Goal: Task Accomplishment & Management: Use online tool/utility

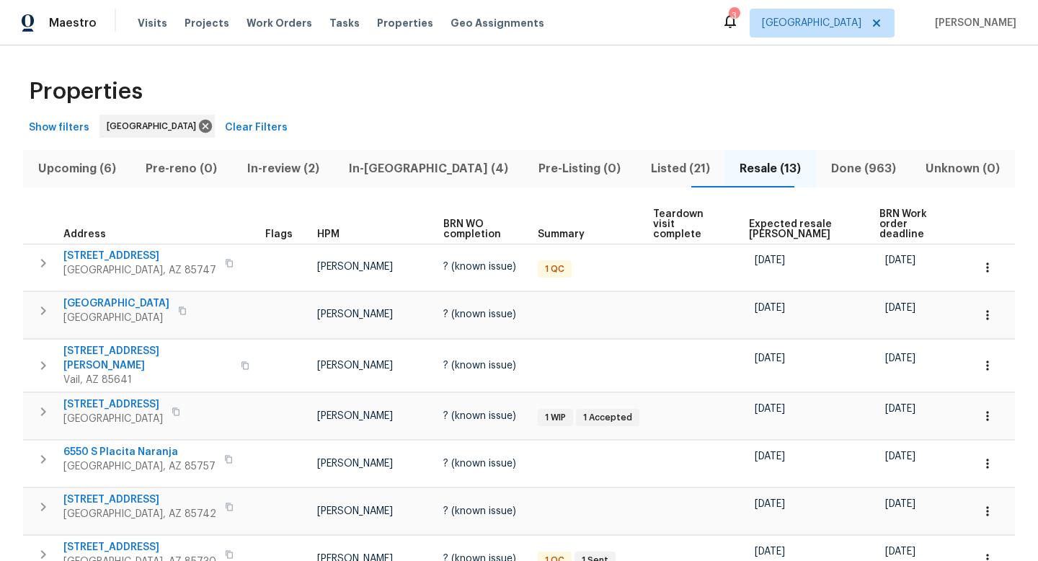
click at [60, 130] on span "Show filters" at bounding box center [59, 128] width 61 height 18
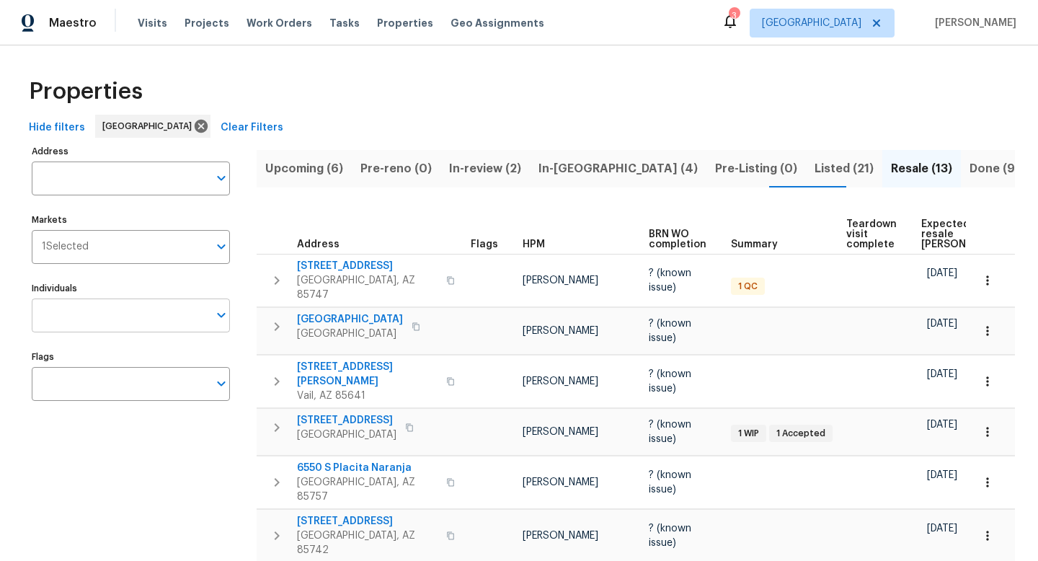
click at [157, 321] on input "Individuals" at bounding box center [120, 315] width 177 height 34
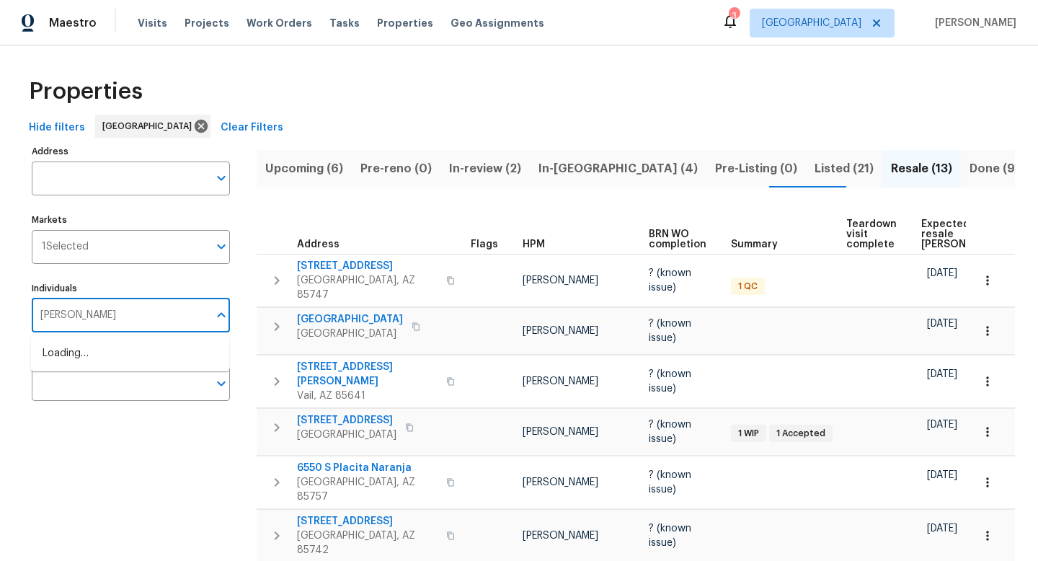
type input "john perkins"
click at [82, 365] on li "[PERSON_NAME]" at bounding box center [130, 361] width 175 height 30
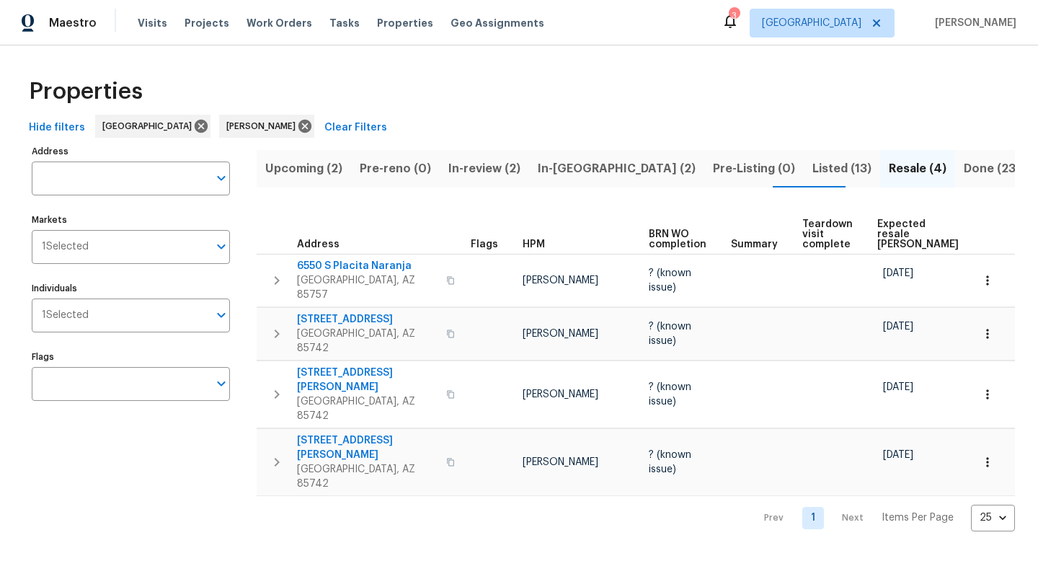
click at [560, 113] on div "Properties" at bounding box center [519, 91] width 992 height 46
click at [313, 164] on span "Upcoming (2)" at bounding box center [303, 169] width 77 height 20
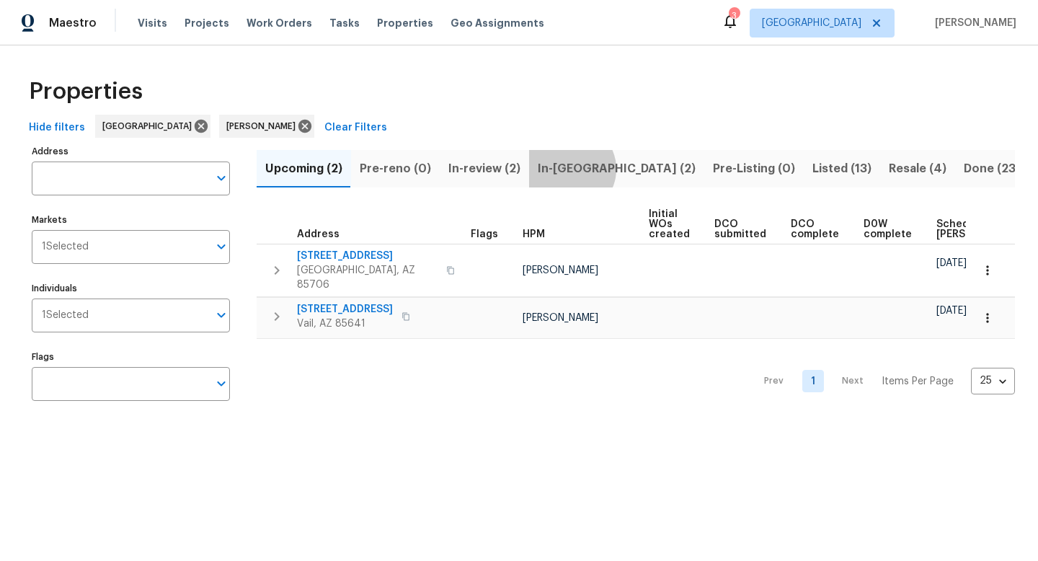
click at [565, 169] on span "In-reno (2)" at bounding box center [617, 169] width 158 height 20
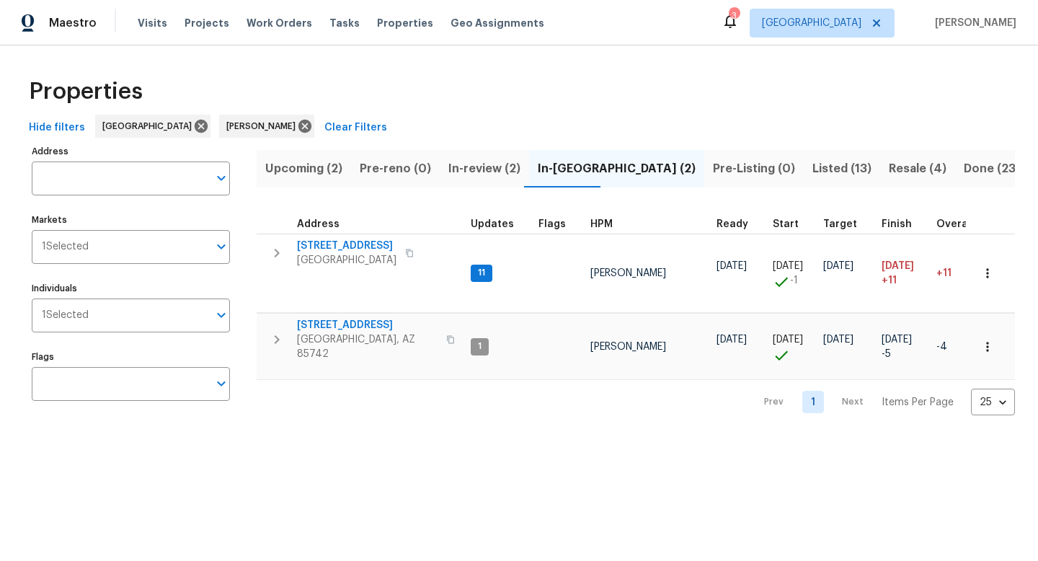
click at [812, 172] on span "Listed (13)" at bounding box center [841, 169] width 59 height 20
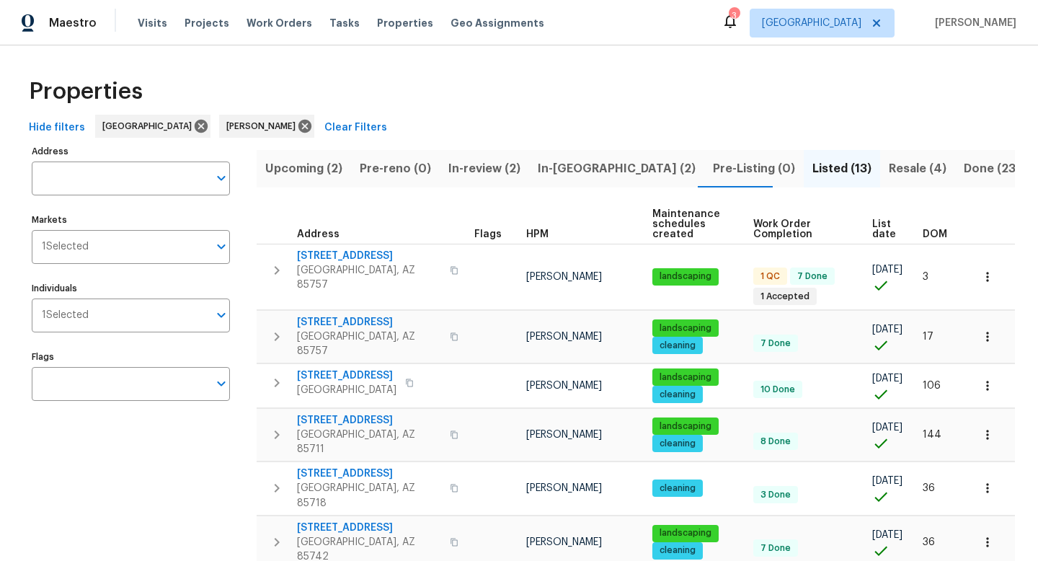
click at [872, 233] on span "List date" at bounding box center [885, 229] width 26 height 20
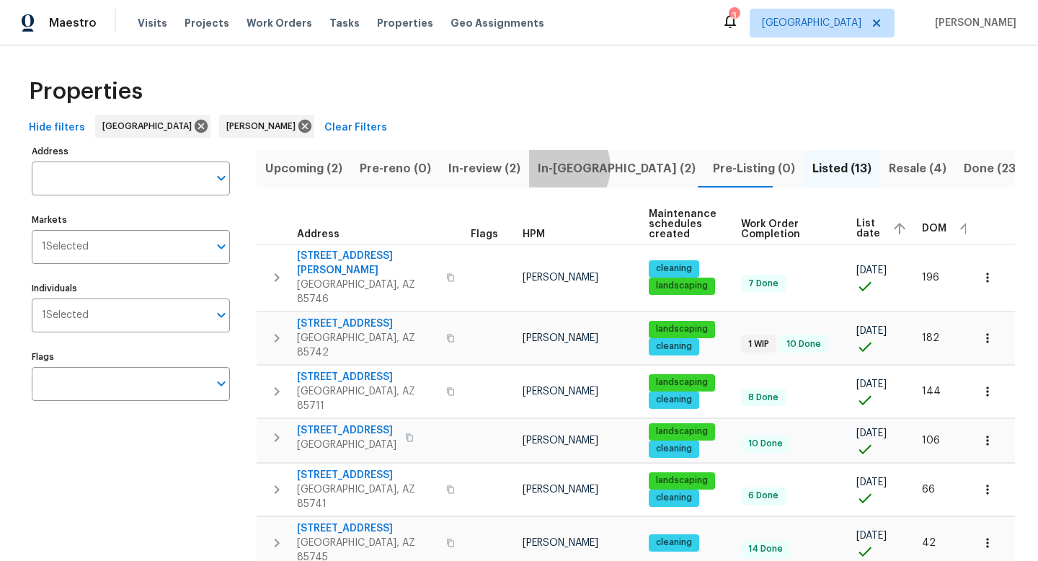
click at [553, 166] on span "In-reno (2)" at bounding box center [617, 169] width 158 height 20
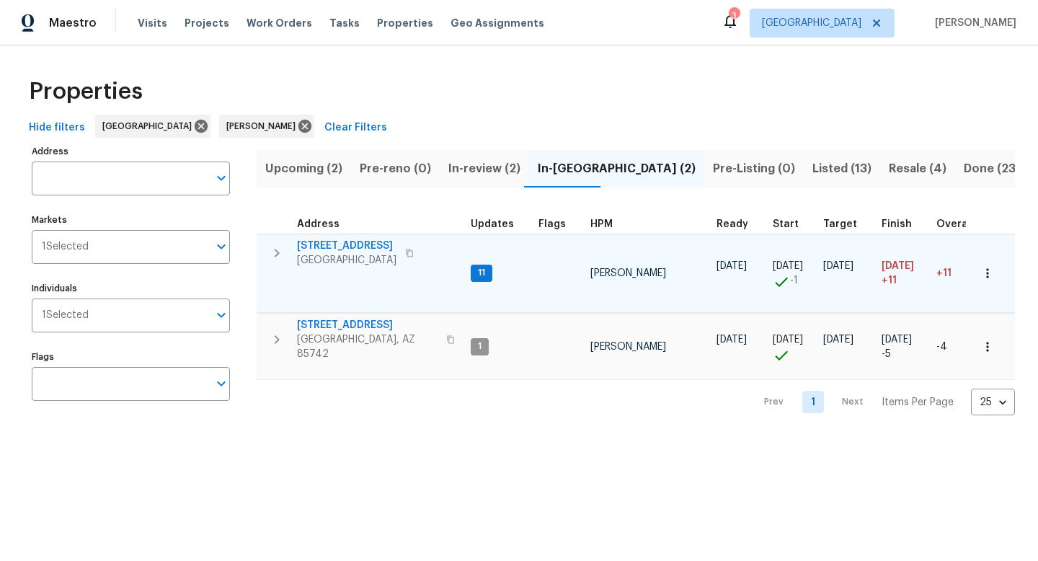
click at [281, 255] on icon "button" at bounding box center [276, 252] width 17 height 17
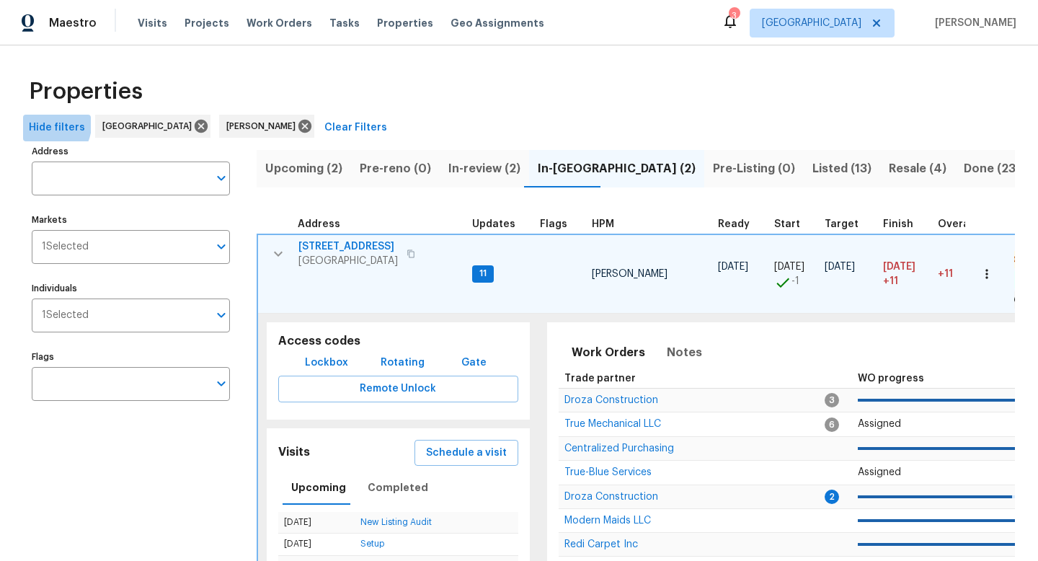
click at [47, 125] on span "Hide filters" at bounding box center [57, 128] width 56 height 18
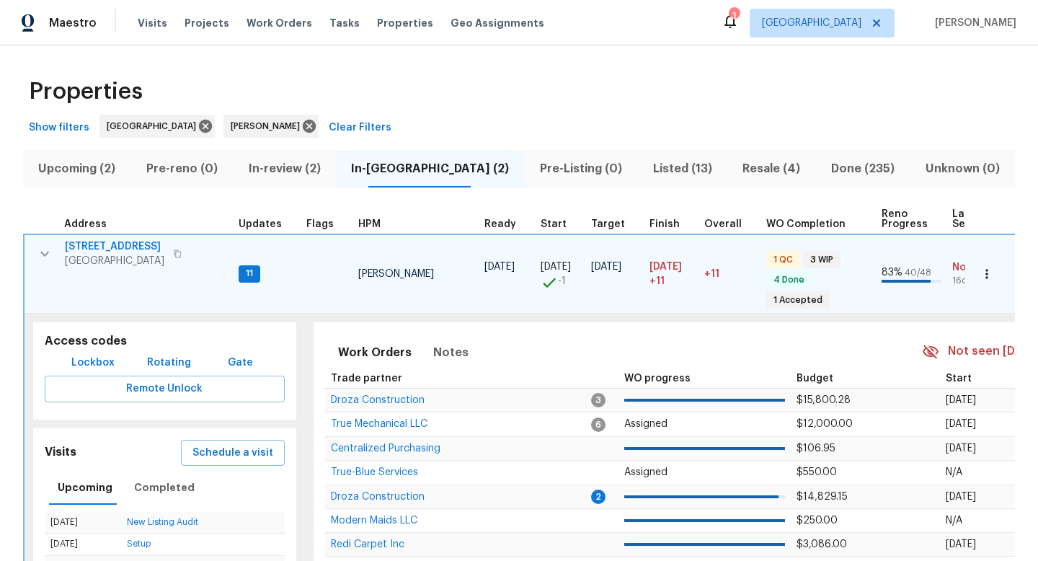
click at [989, 270] on icon "button" at bounding box center [987, 274] width 14 height 14
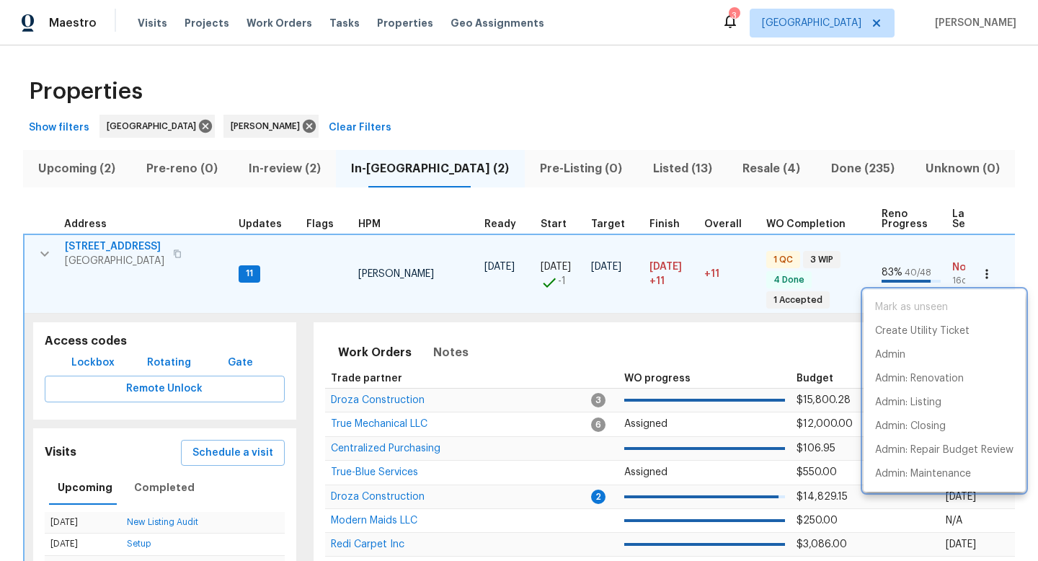
click at [992, 107] on div at bounding box center [519, 280] width 1038 height 561
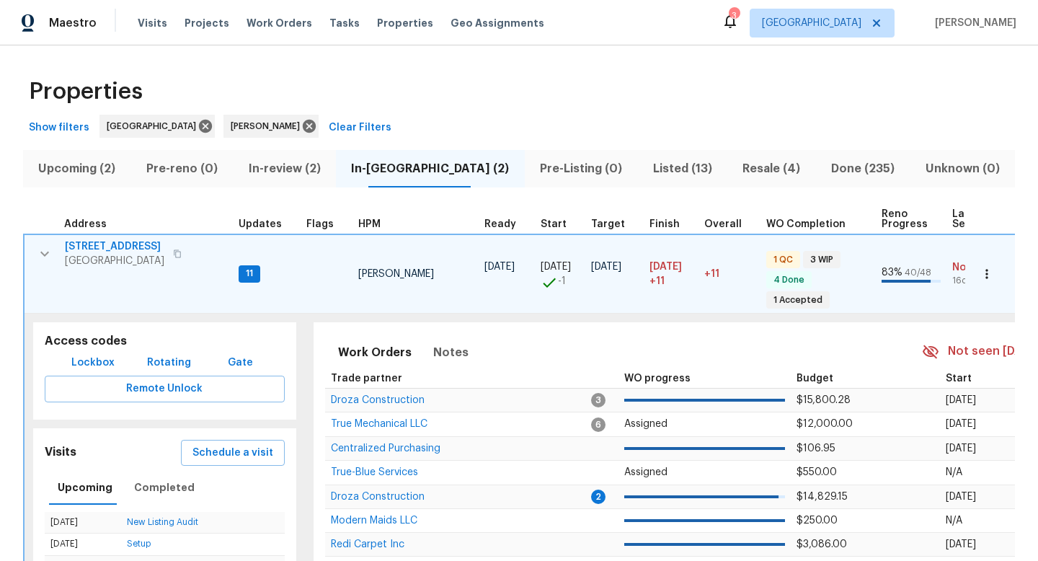
click at [47, 254] on icon "button" at bounding box center [44, 253] width 17 height 17
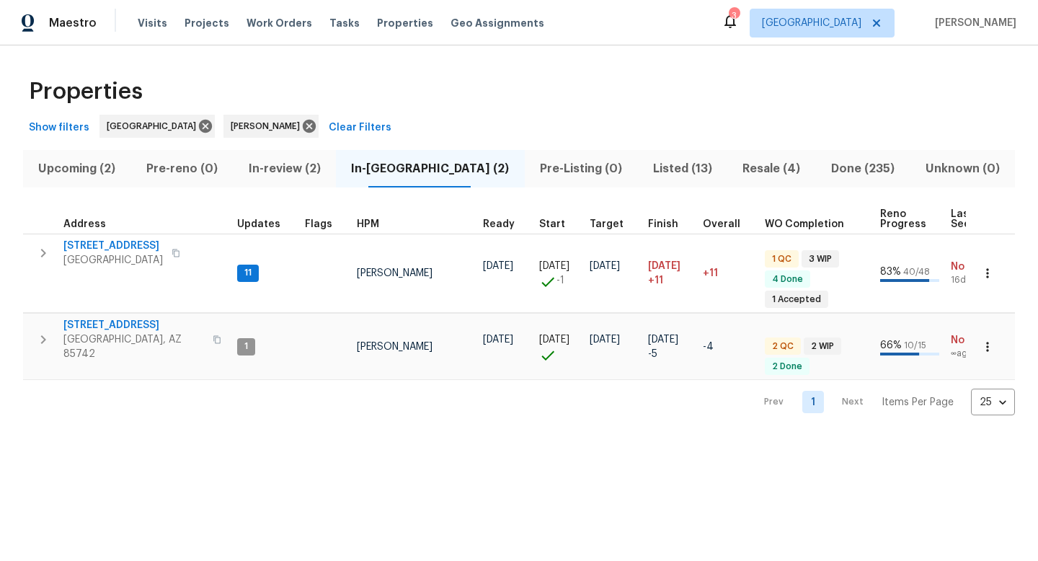
click at [47, 254] on icon "button" at bounding box center [43, 252] width 17 height 17
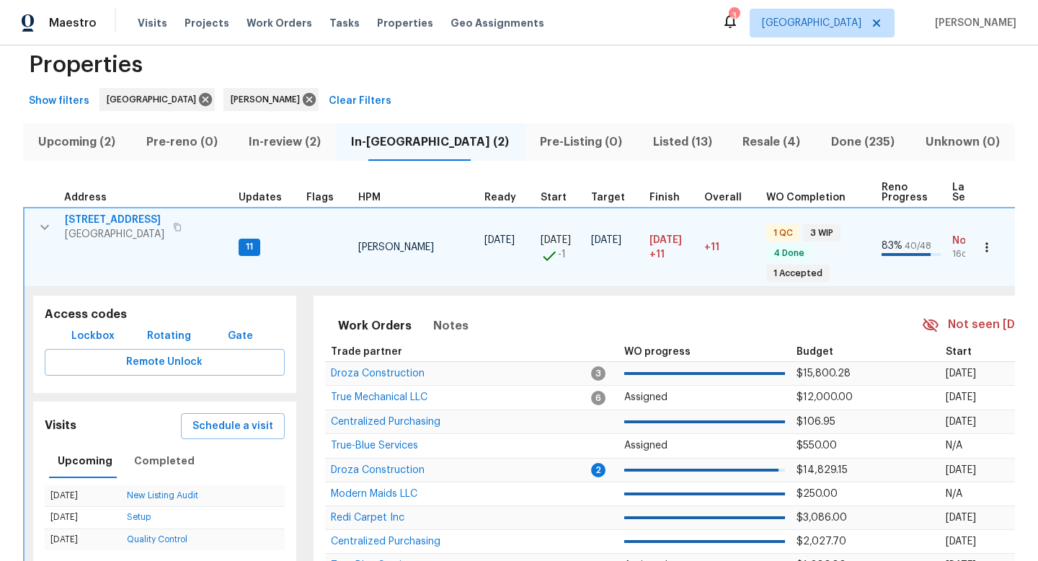
scroll to position [35, 0]
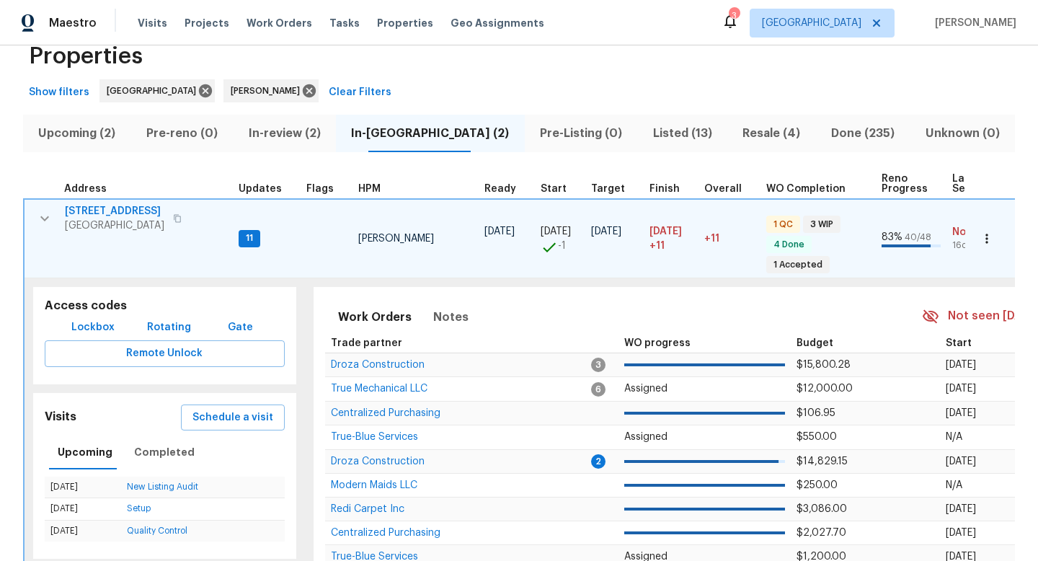
click at [44, 218] on icon "button" at bounding box center [44, 218] width 17 height 17
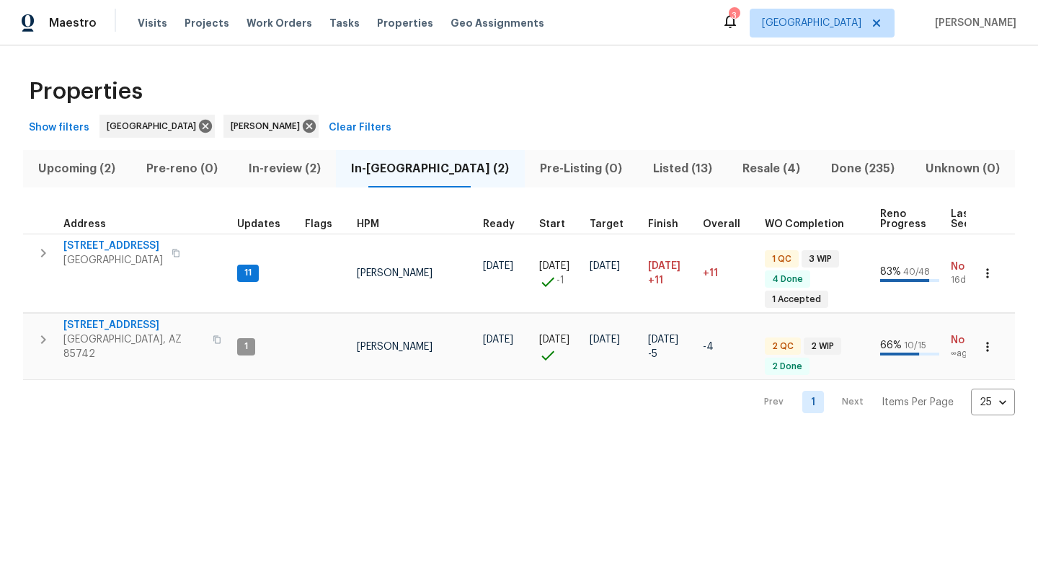
scroll to position [0, 0]
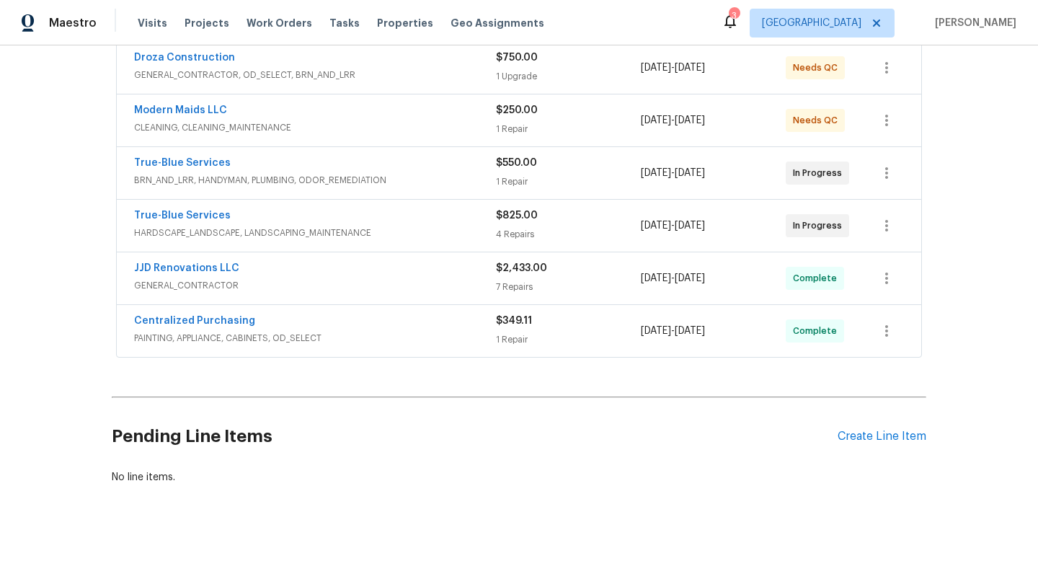
scroll to position [286, 0]
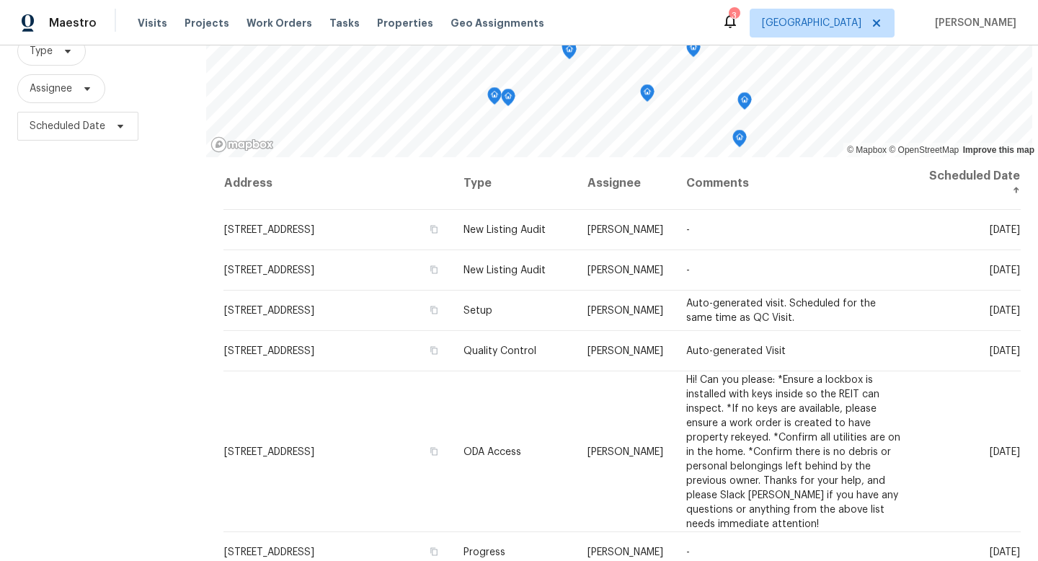
scroll to position [146, 0]
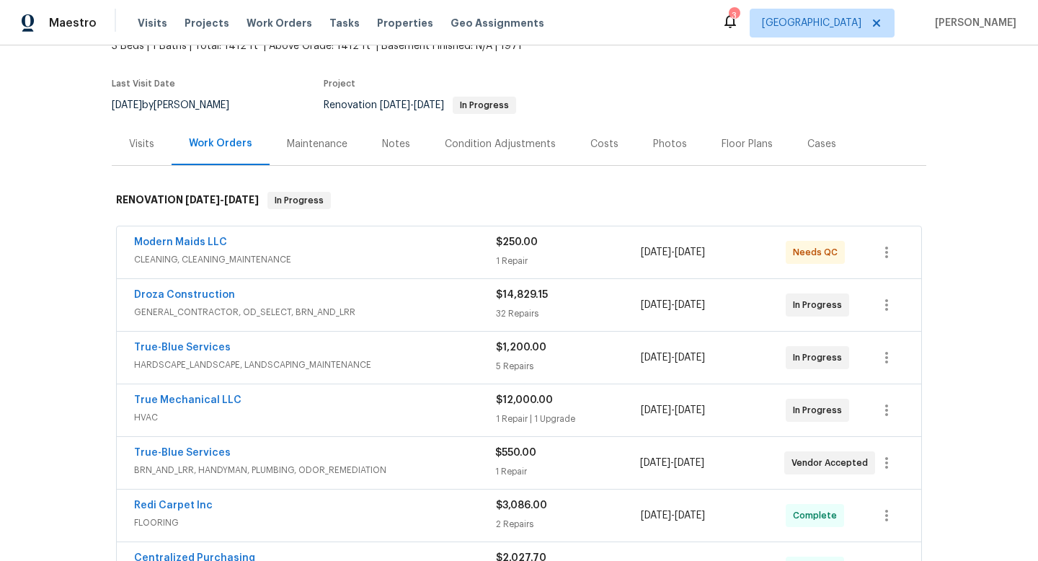
scroll to position [88, 0]
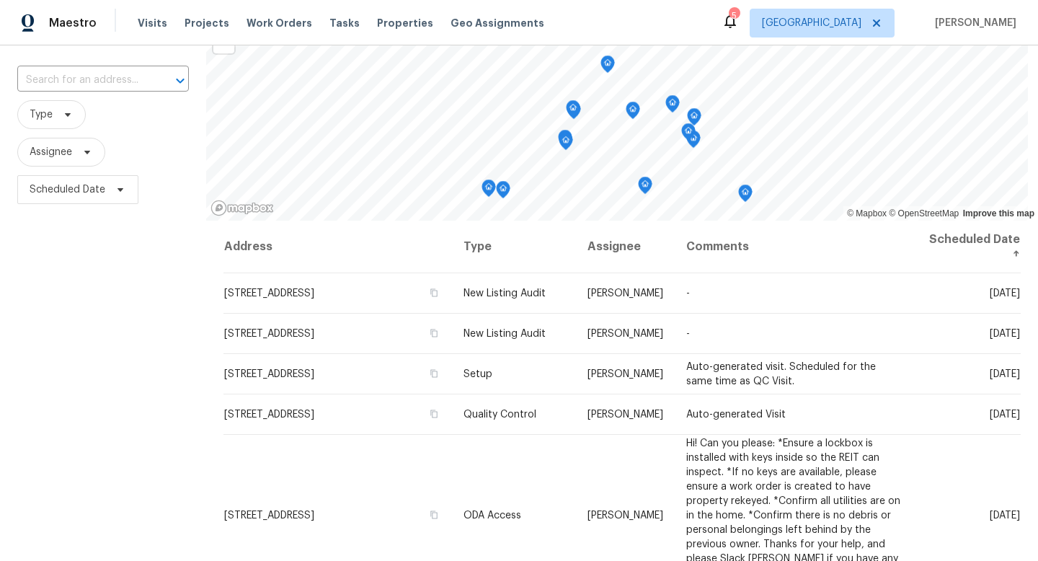
scroll to position [86, 0]
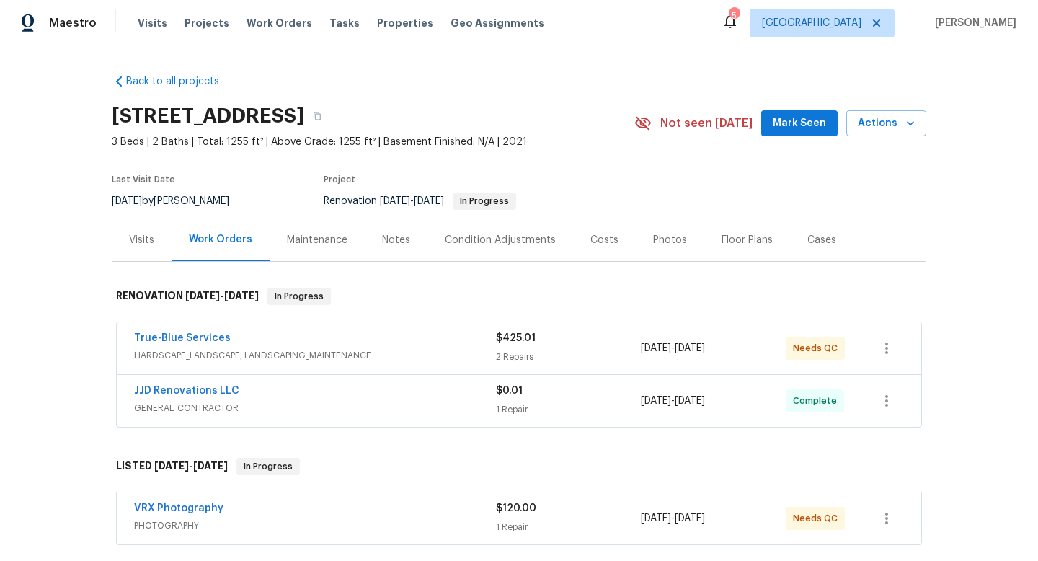
click at [438, 345] on div "True-Blue Services" at bounding box center [315, 339] width 362 height 17
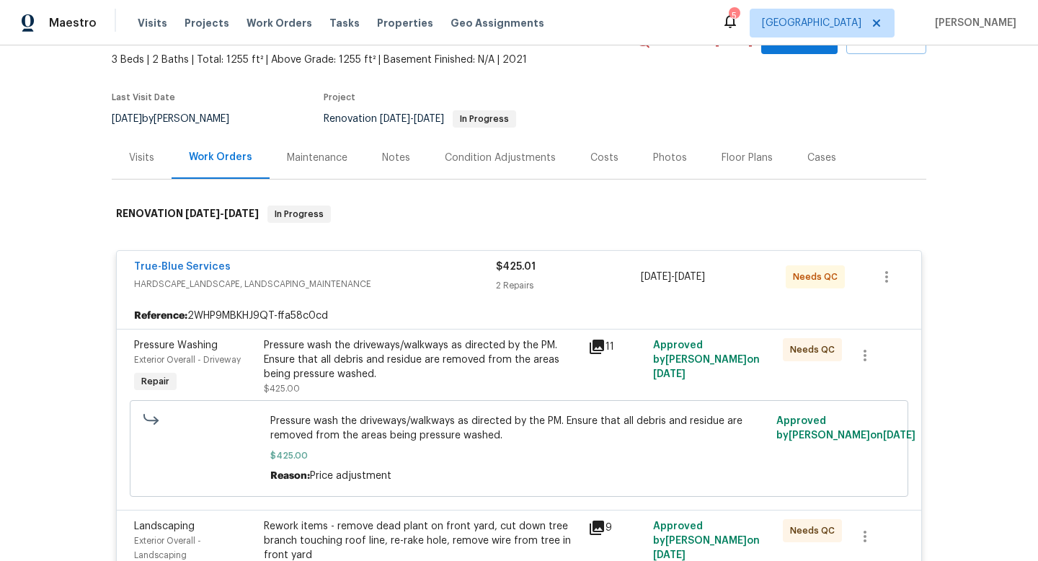
scroll to position [106, 0]
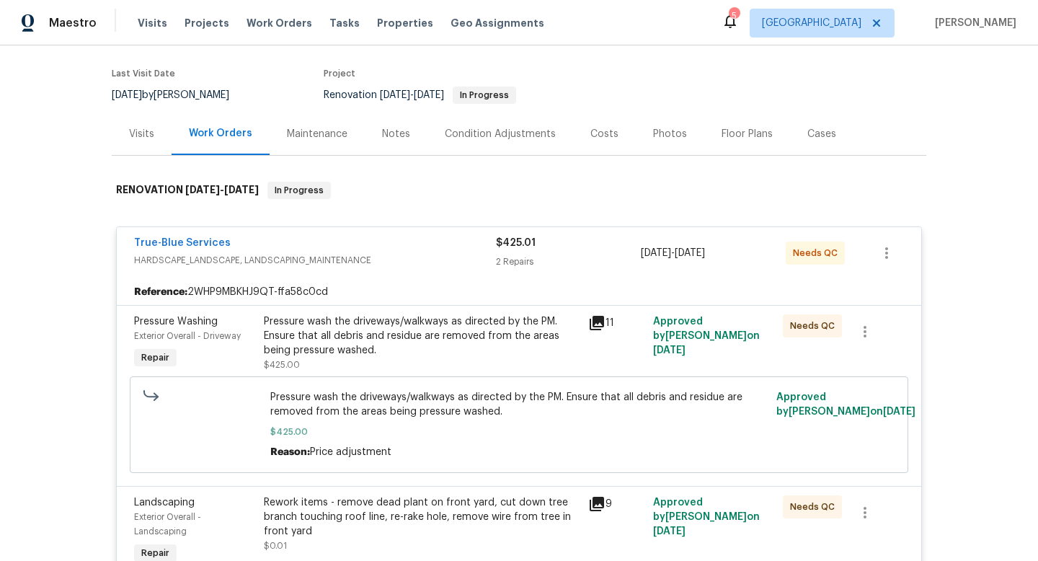
click at [440, 343] on div "Pressure wash the driveways/walkways as directed by the PM. Ensure that all deb…" at bounding box center [422, 335] width 316 height 43
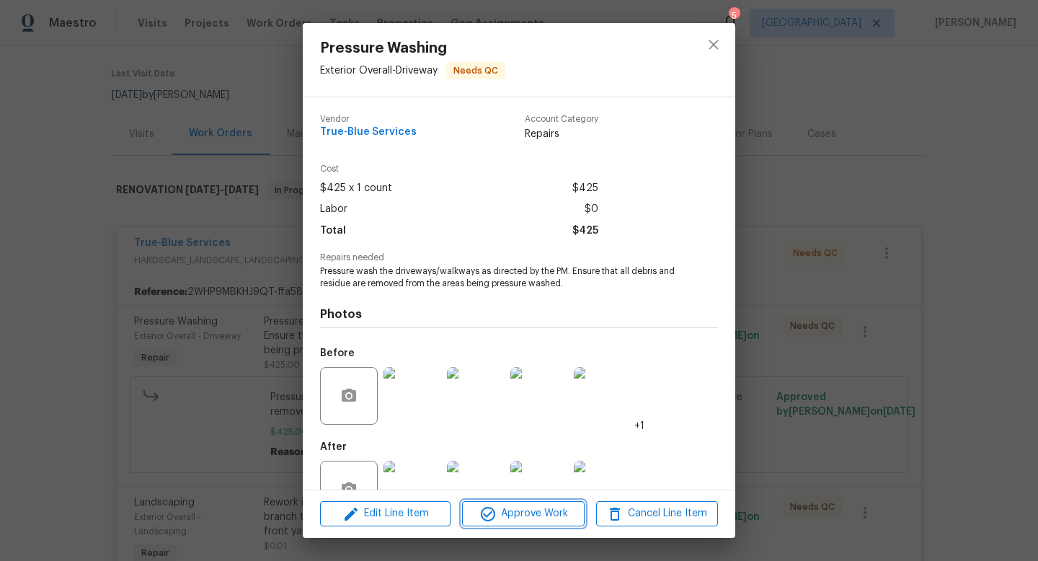
click at [535, 517] on span "Approve Work" at bounding box center [522, 514] width 113 height 18
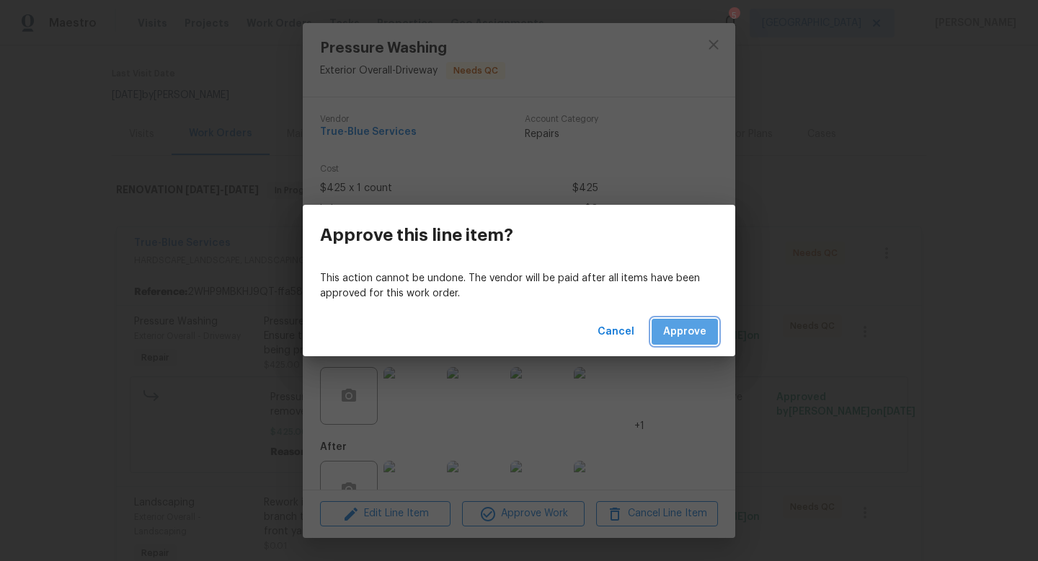
click at [687, 336] on span "Approve" at bounding box center [684, 332] width 43 height 18
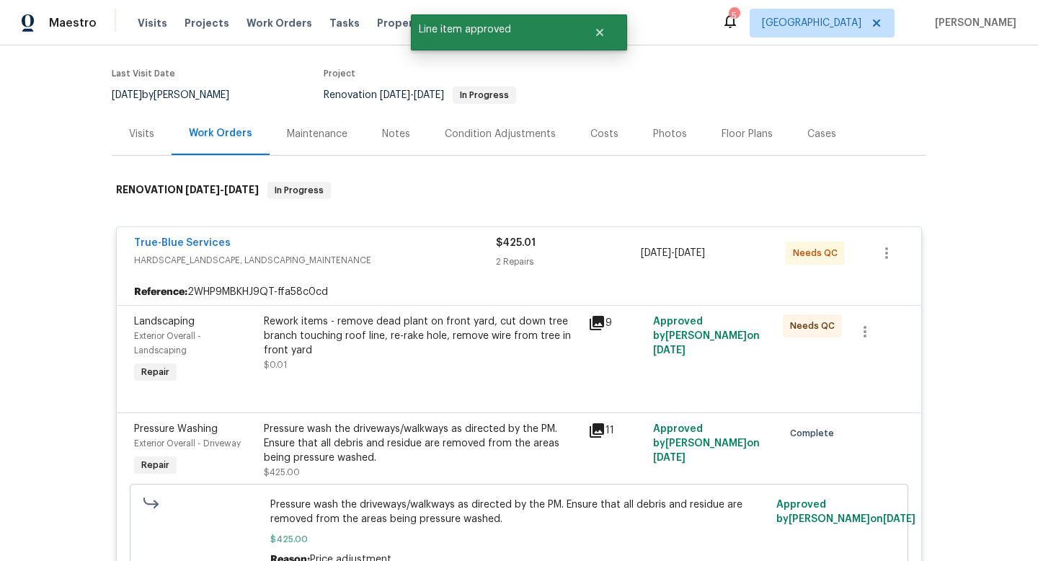
click at [440, 344] on div "Rework items - remove dead plant on front yard, cut down tree branch touching r…" at bounding box center [422, 335] width 316 height 43
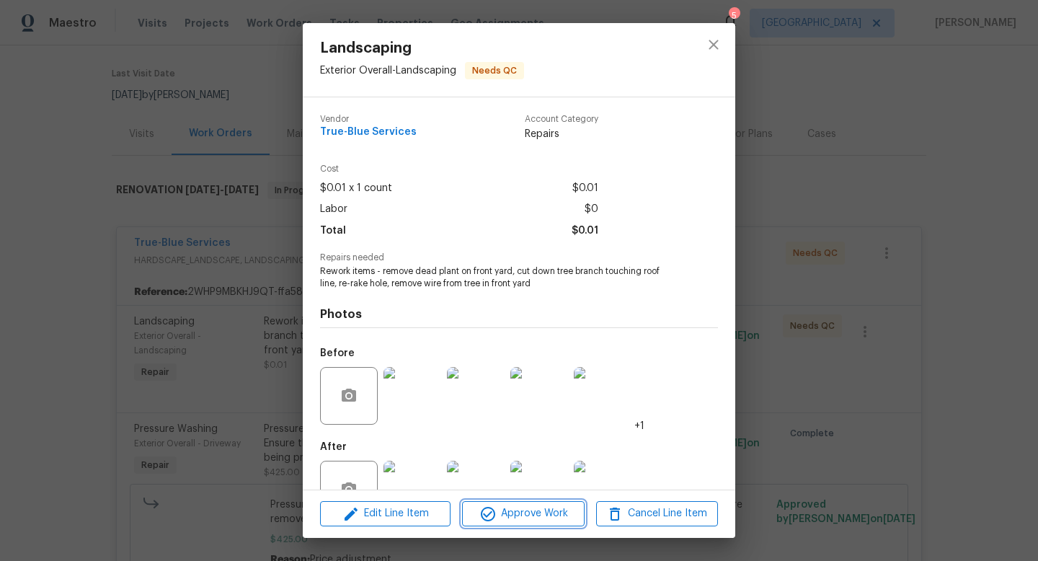
click at [535, 515] on span "Approve Work" at bounding box center [522, 514] width 113 height 18
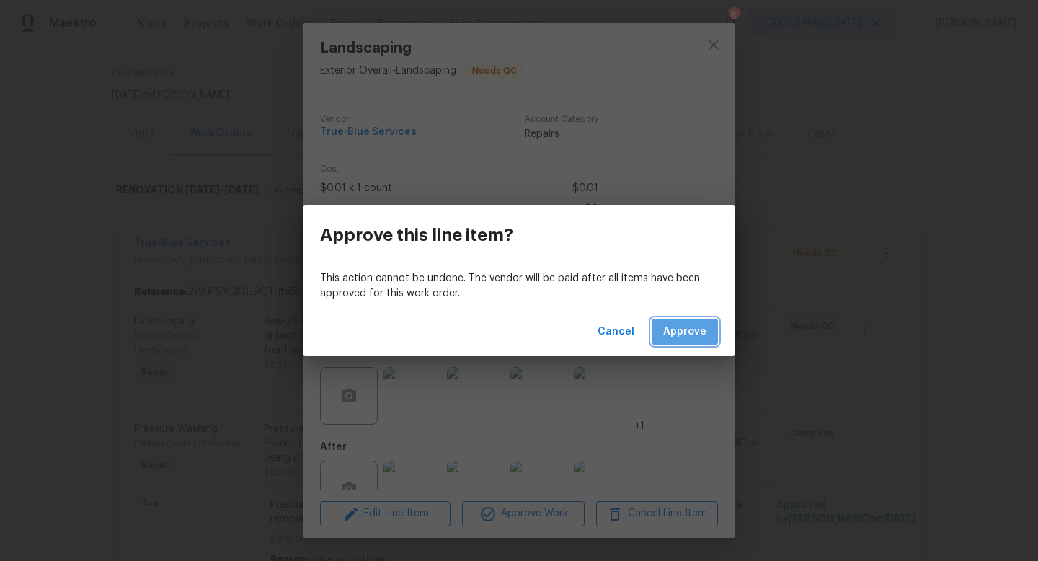
click at [698, 333] on span "Approve" at bounding box center [684, 332] width 43 height 18
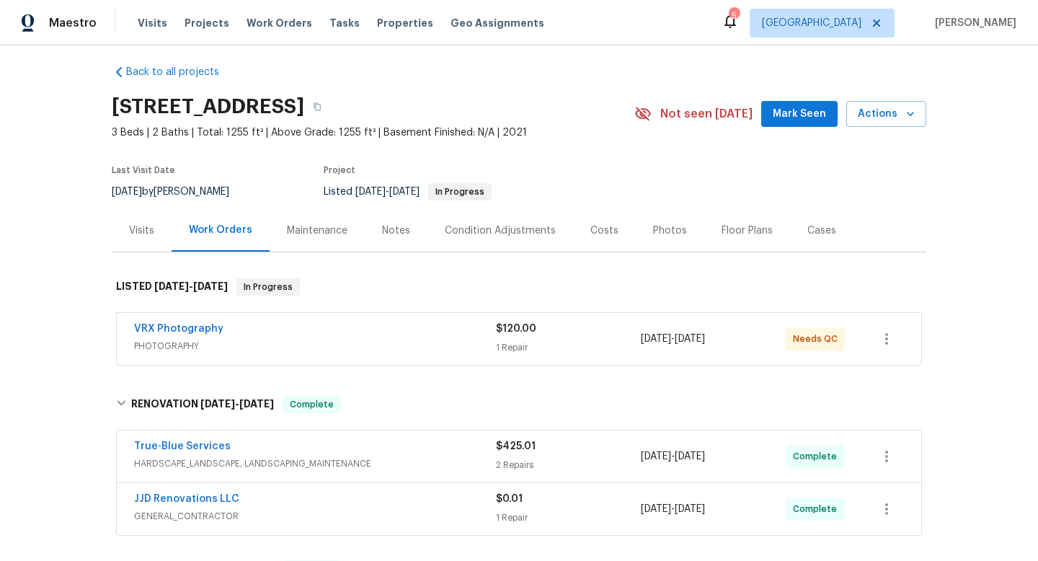
scroll to position [6, 0]
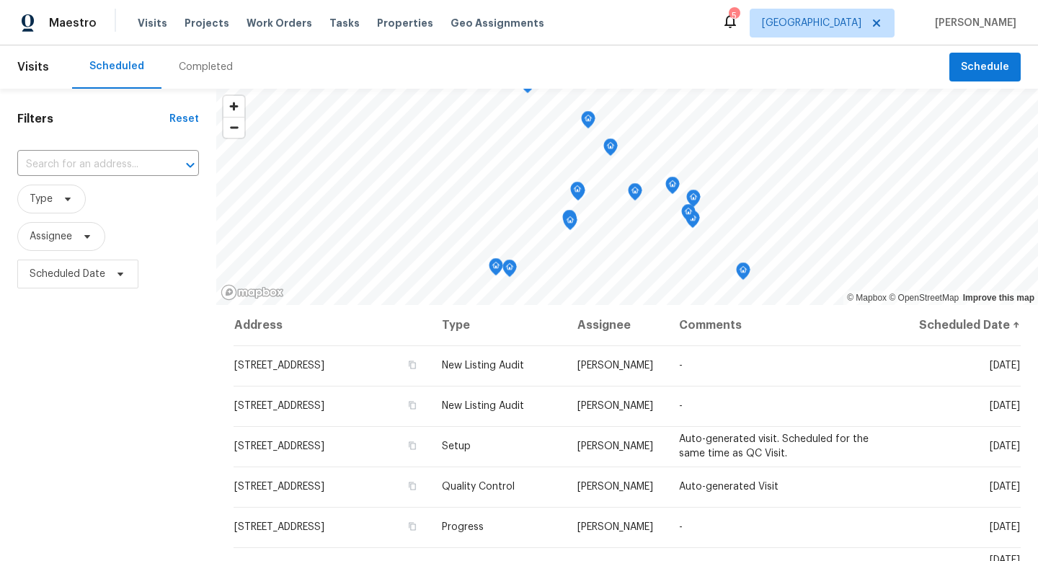
click at [197, 417] on div "Filters Reset ​ Type Assignee Scheduled Date" at bounding box center [108, 421] width 216 height 665
click at [128, 347] on div "Filters Reset ​ Type Assignee Scheduled Date" at bounding box center [108, 421] width 216 height 665
click at [165, 391] on div "Filters Reset ​ Type Assignee Scheduled Date" at bounding box center [108, 421] width 216 height 665
